Goal: Task Accomplishment & Management: Use online tool/utility

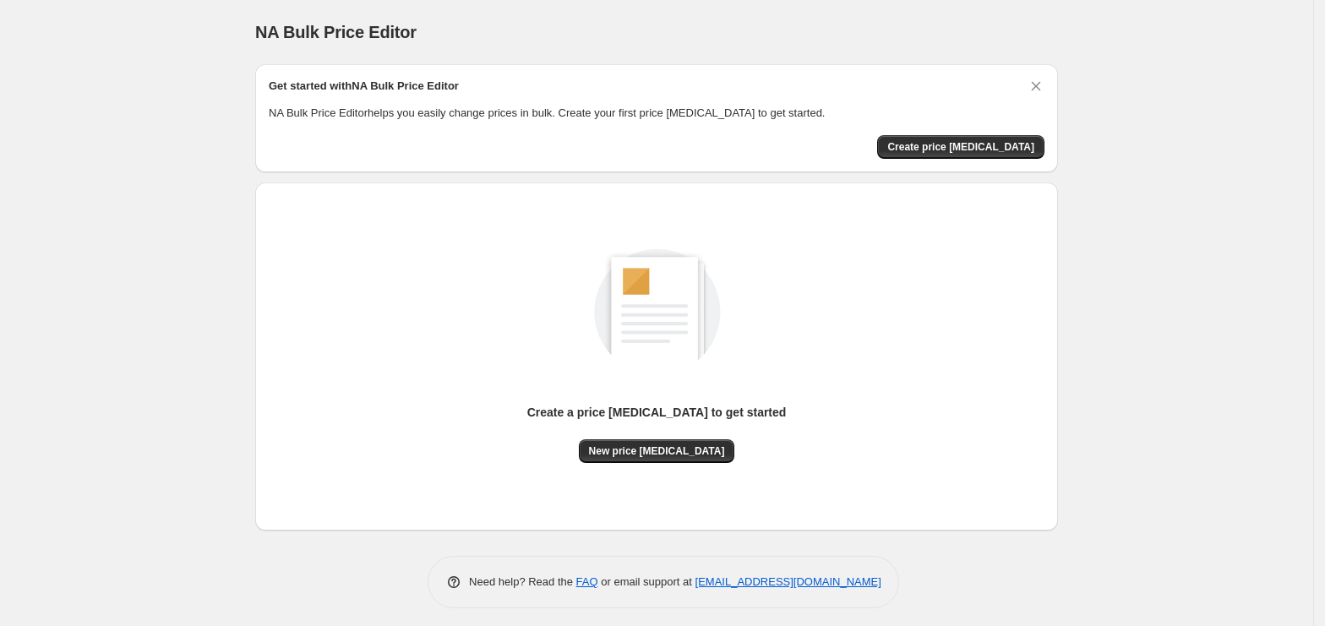
click at [676, 468] on div "Create a price [MEDICAL_DATA] to get started New price [MEDICAL_DATA]" at bounding box center [657, 356] width 776 height 321
click at [686, 457] on button "New price [MEDICAL_DATA]" at bounding box center [657, 451] width 156 height 24
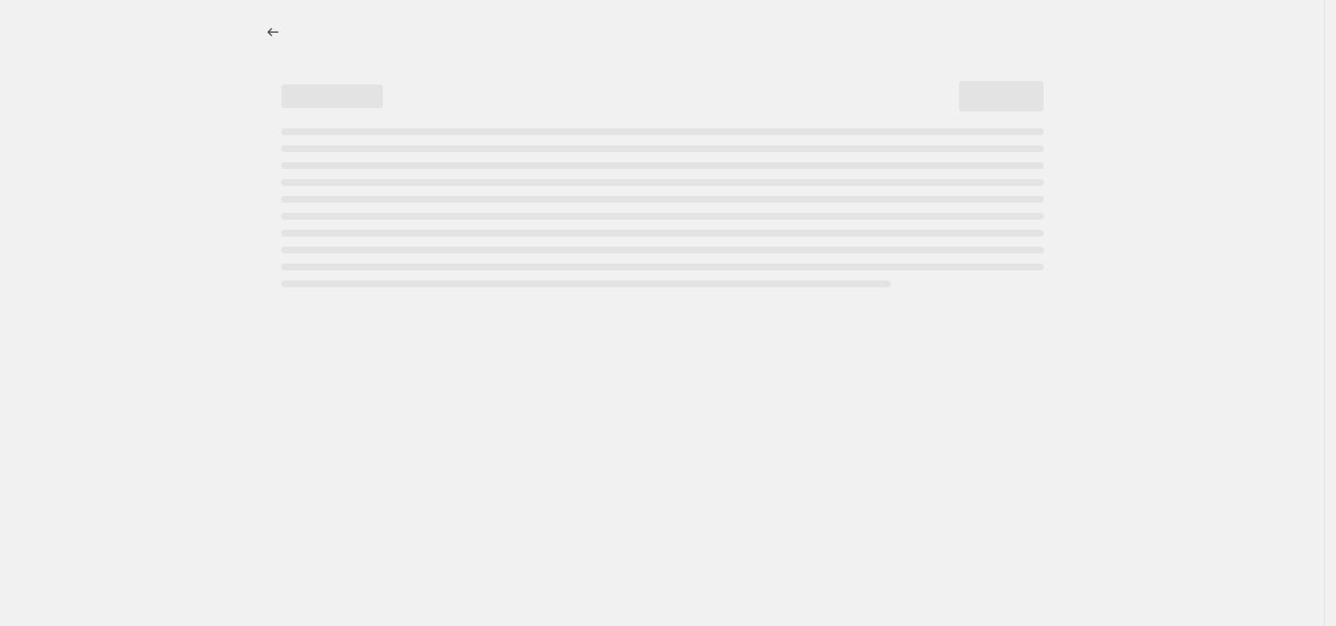
select select "percentage"
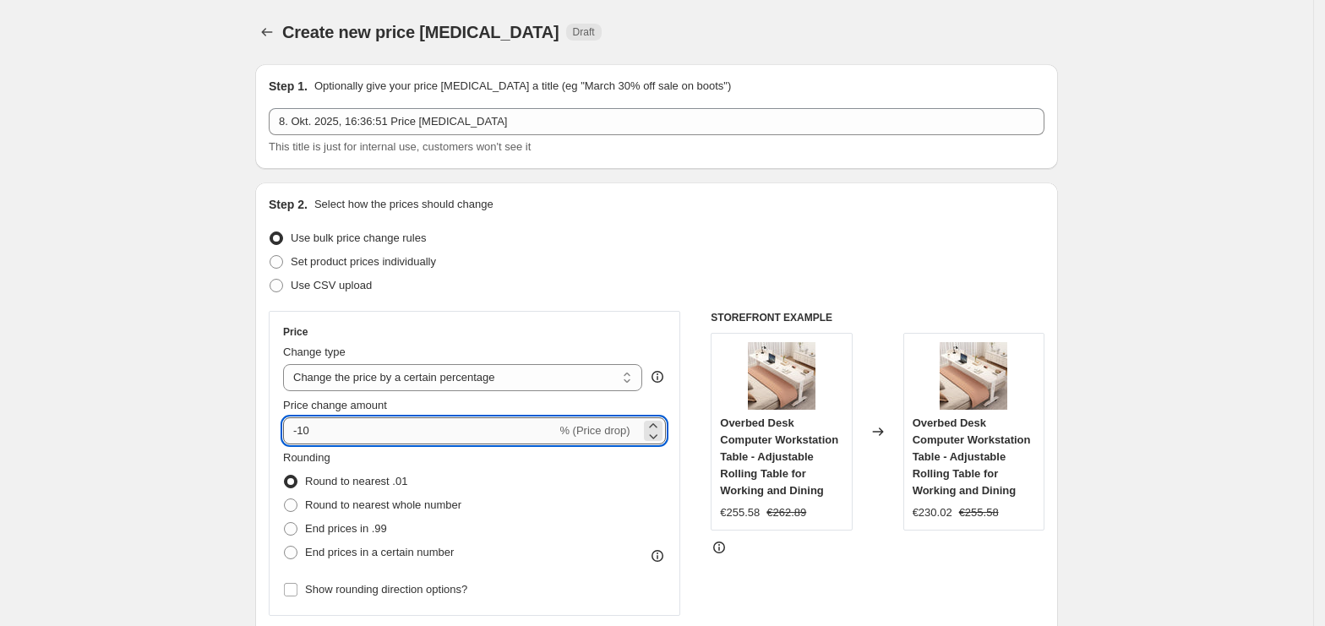
click at [433, 439] on input "-10" at bounding box center [419, 430] width 273 height 27
type input "-1"
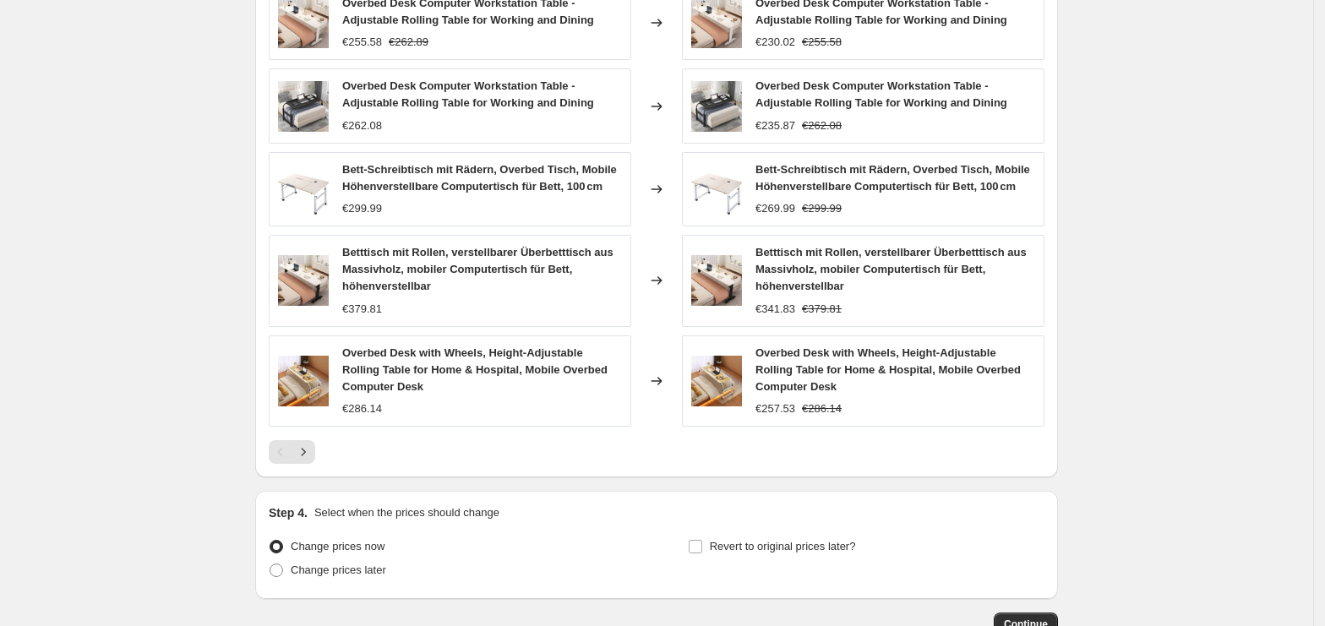
scroll to position [1129, 0]
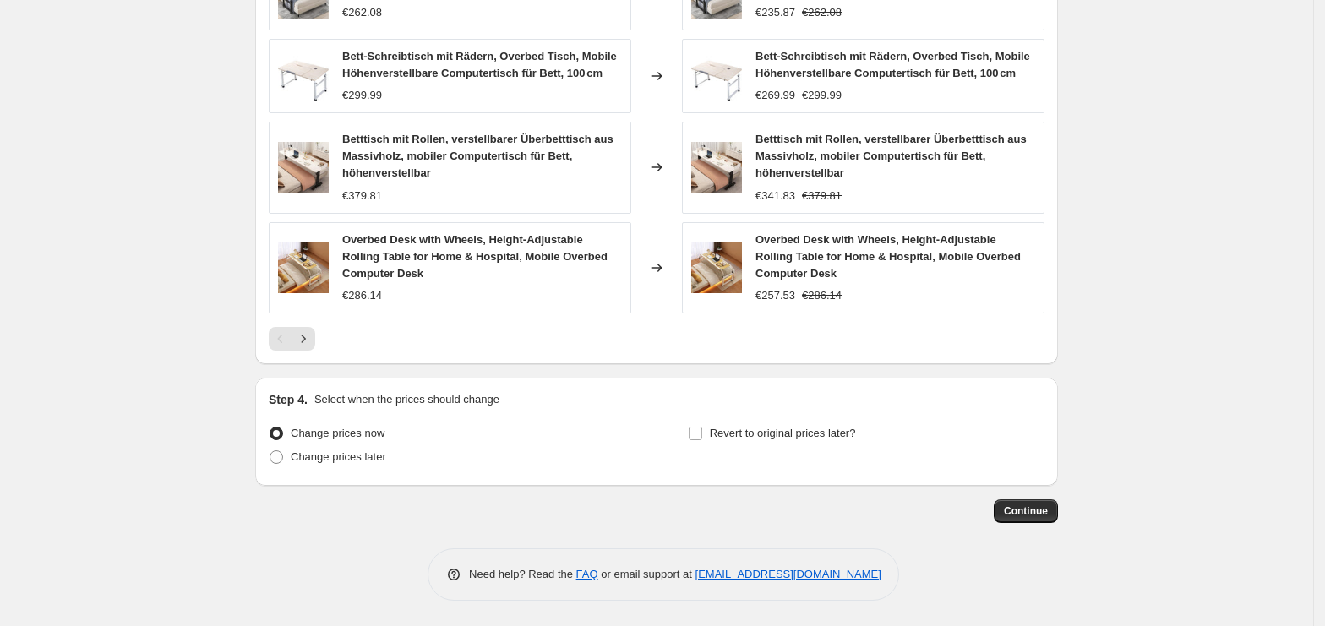
type input "-35"
click at [1037, 511] on span "Continue" at bounding box center [1026, 511] width 44 height 14
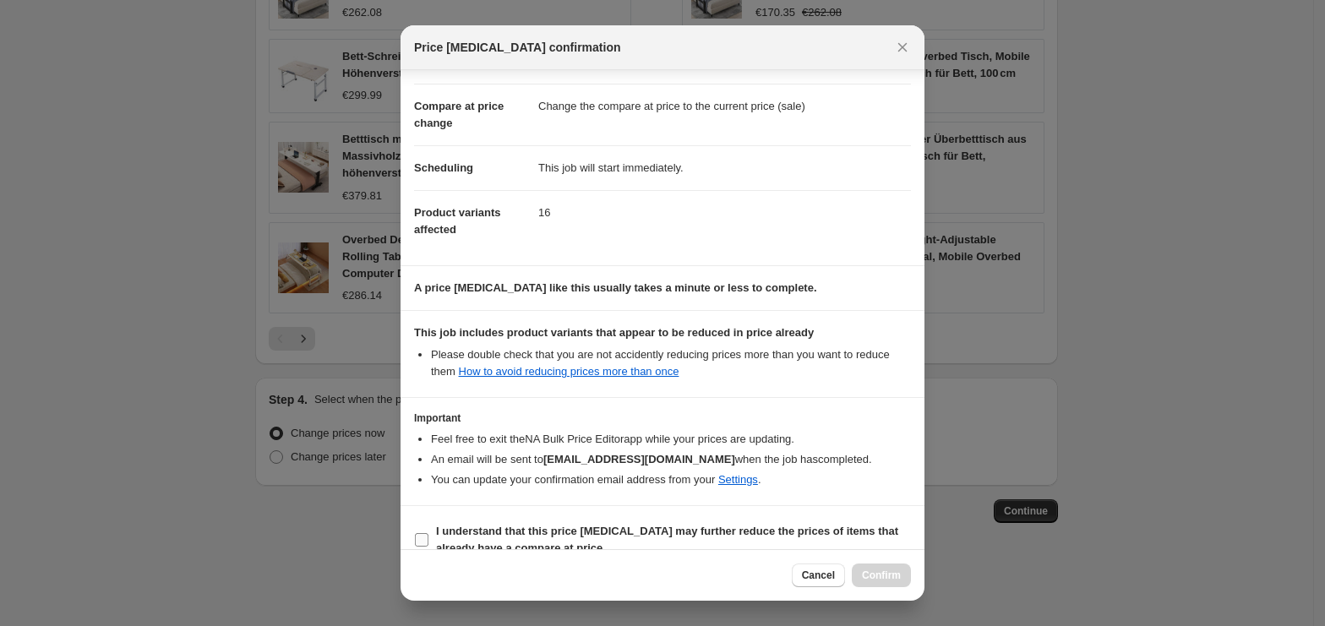
scroll to position [86, 0]
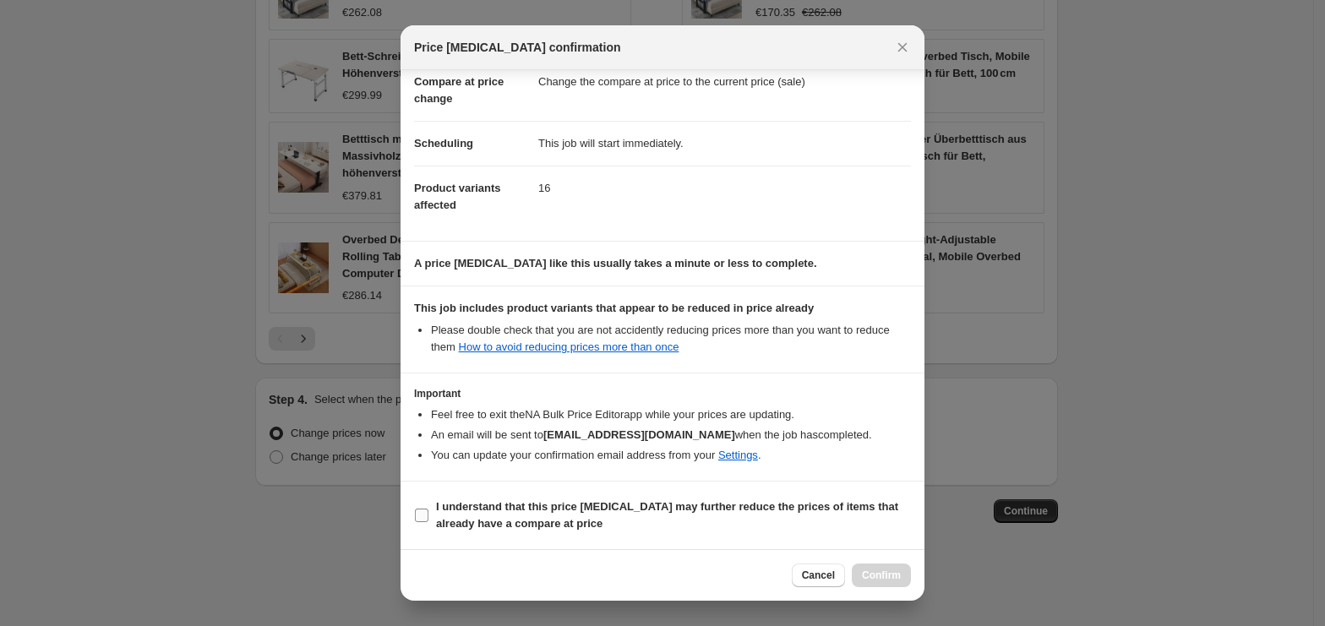
click at [454, 518] on b "I understand that this price [MEDICAL_DATA] may further reduce the prices of it…" at bounding box center [667, 515] width 462 height 30
click at [428, 518] on input "I understand that this price [MEDICAL_DATA] may further reduce the prices of it…" at bounding box center [422, 516] width 14 height 14
checkbox input "true"
click at [869, 582] on button "Confirm" at bounding box center [881, 575] width 59 height 24
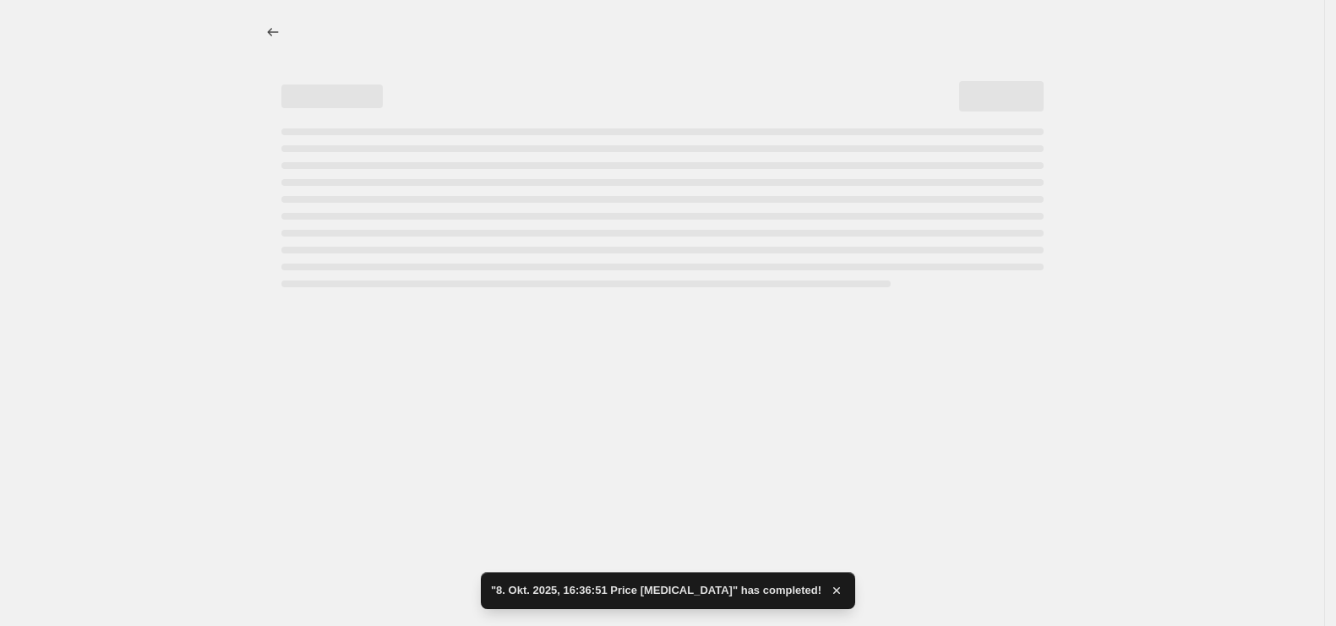
select select "percentage"
